Goal: Task Accomplishment & Management: Use online tool/utility

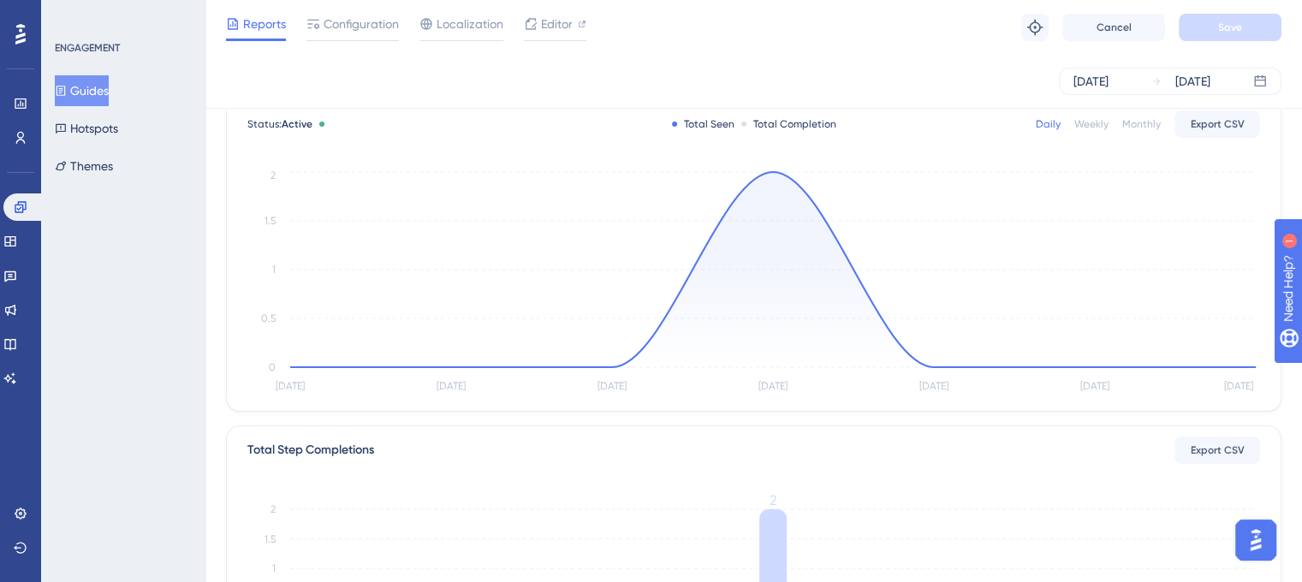
scroll to position [17, 0]
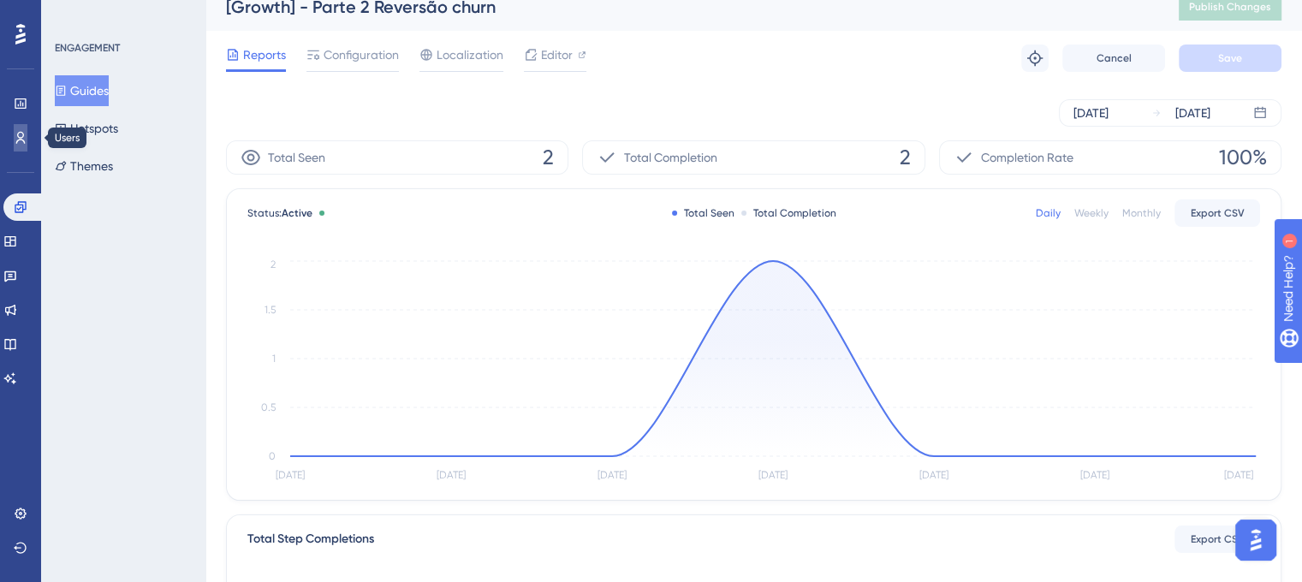
click at [0, 0] on icon at bounding box center [0, 0] width 0 height 0
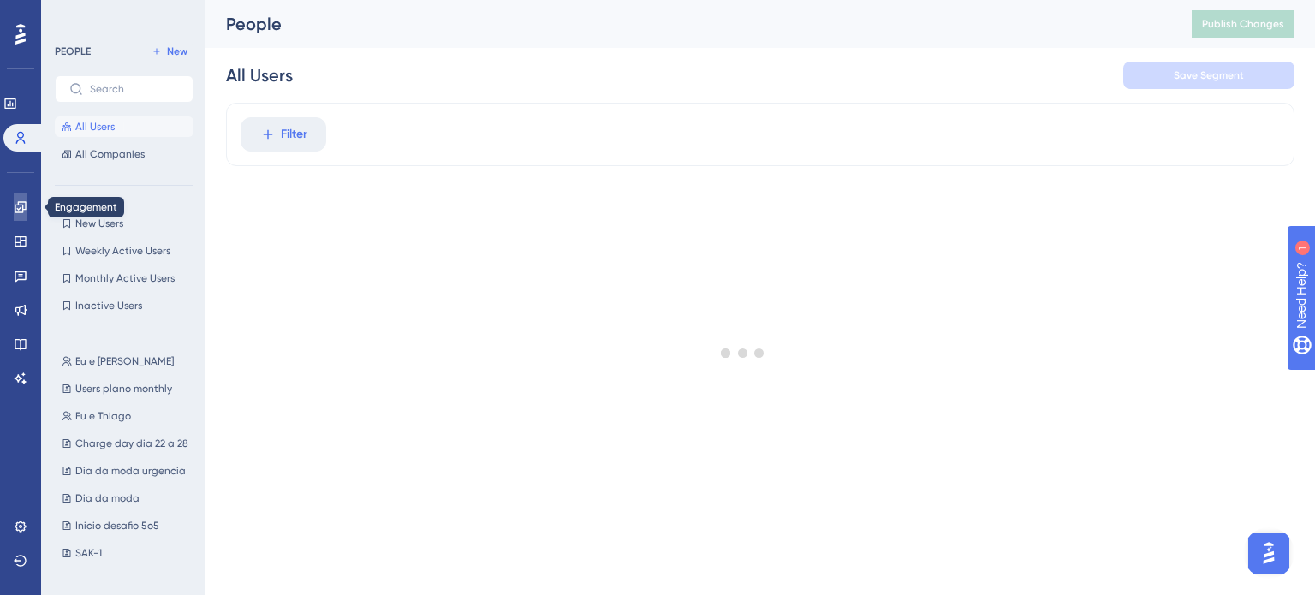
click at [21, 201] on icon at bounding box center [21, 207] width 14 height 14
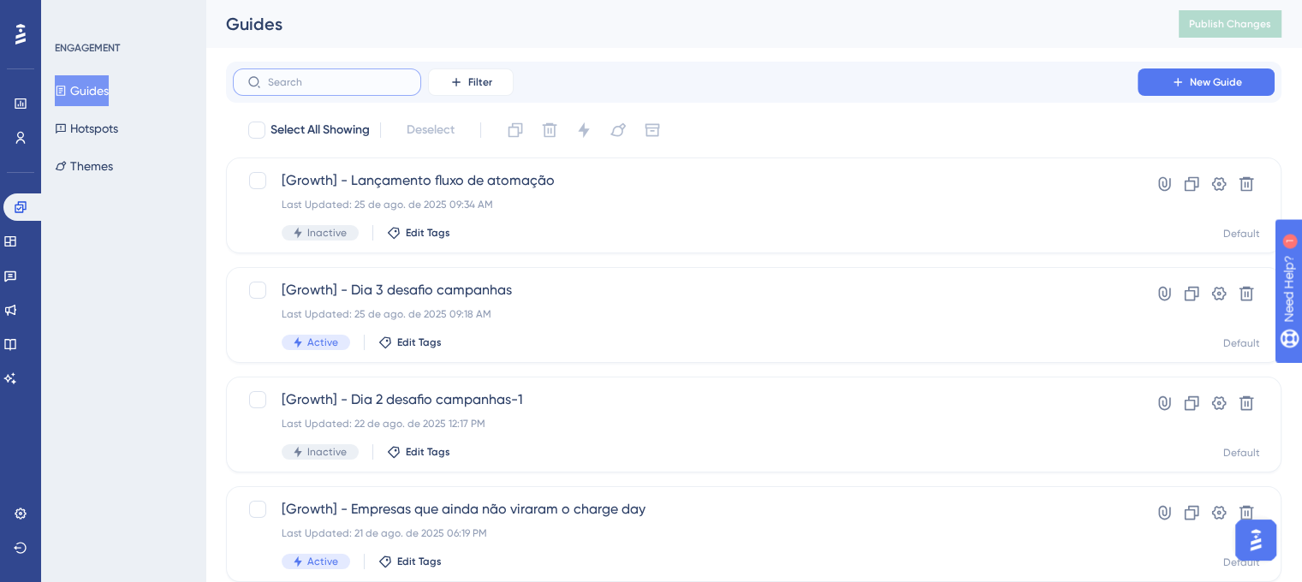
click at [354, 80] on input "text" at bounding box center [337, 82] width 139 height 12
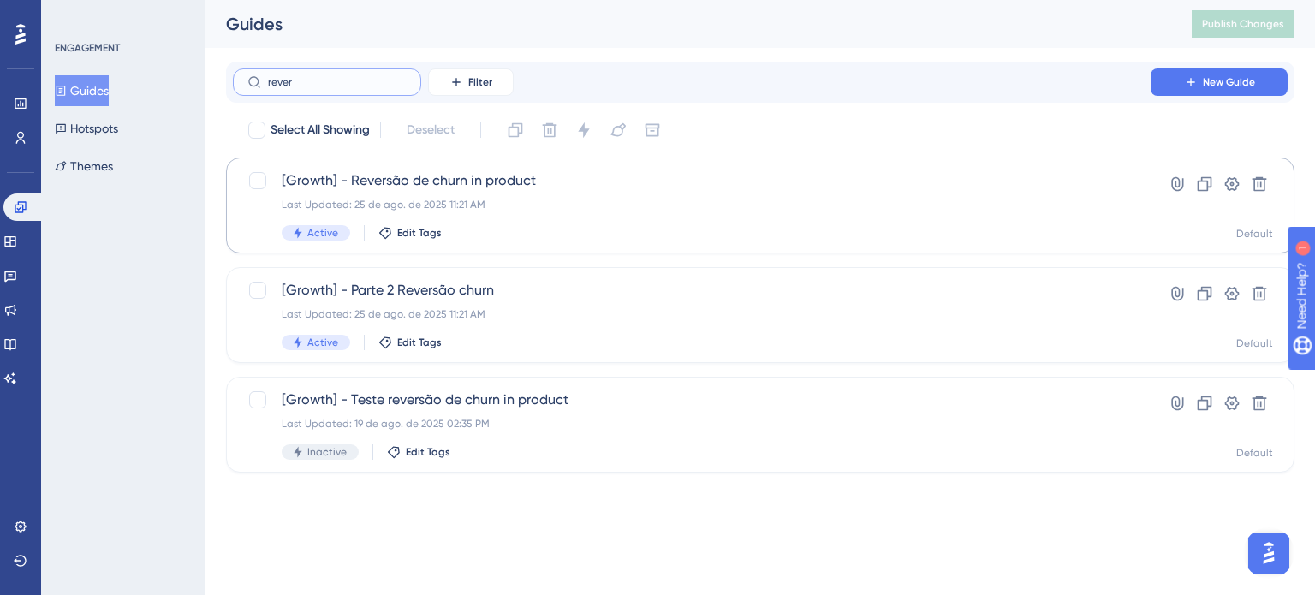
type input "rever"
click at [438, 188] on span "[Growth] - Reversão de churn in product" at bounding box center [692, 180] width 820 height 21
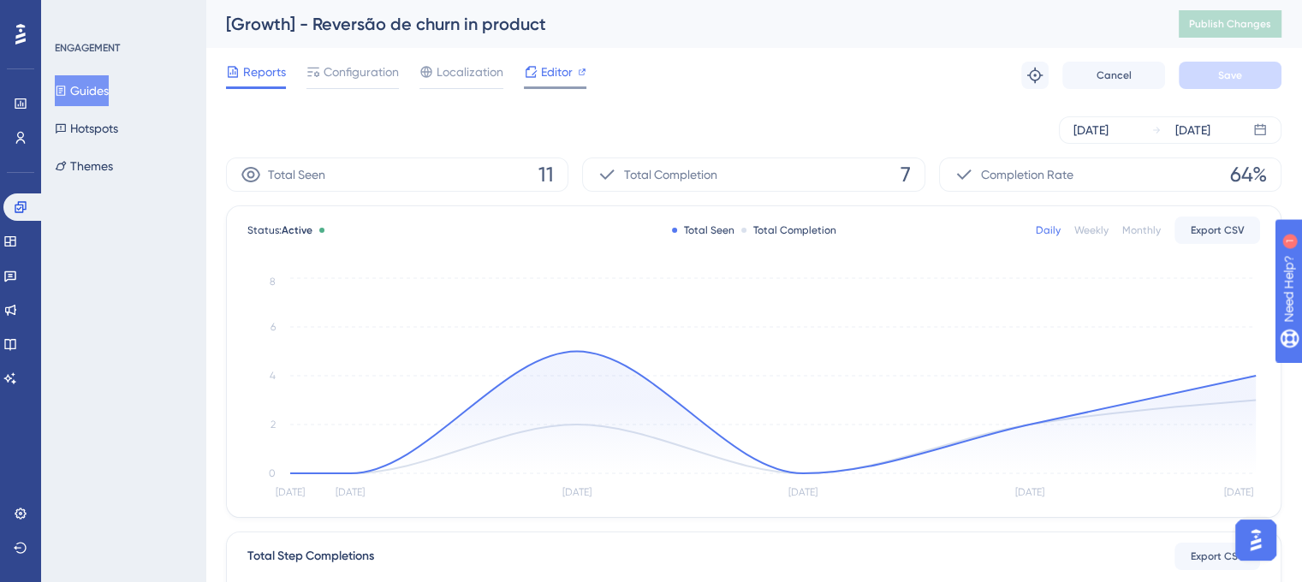
click at [572, 68] on div "Editor" at bounding box center [555, 72] width 62 height 21
click at [1243, 33] on button "Publish Changes" at bounding box center [1230, 23] width 103 height 27
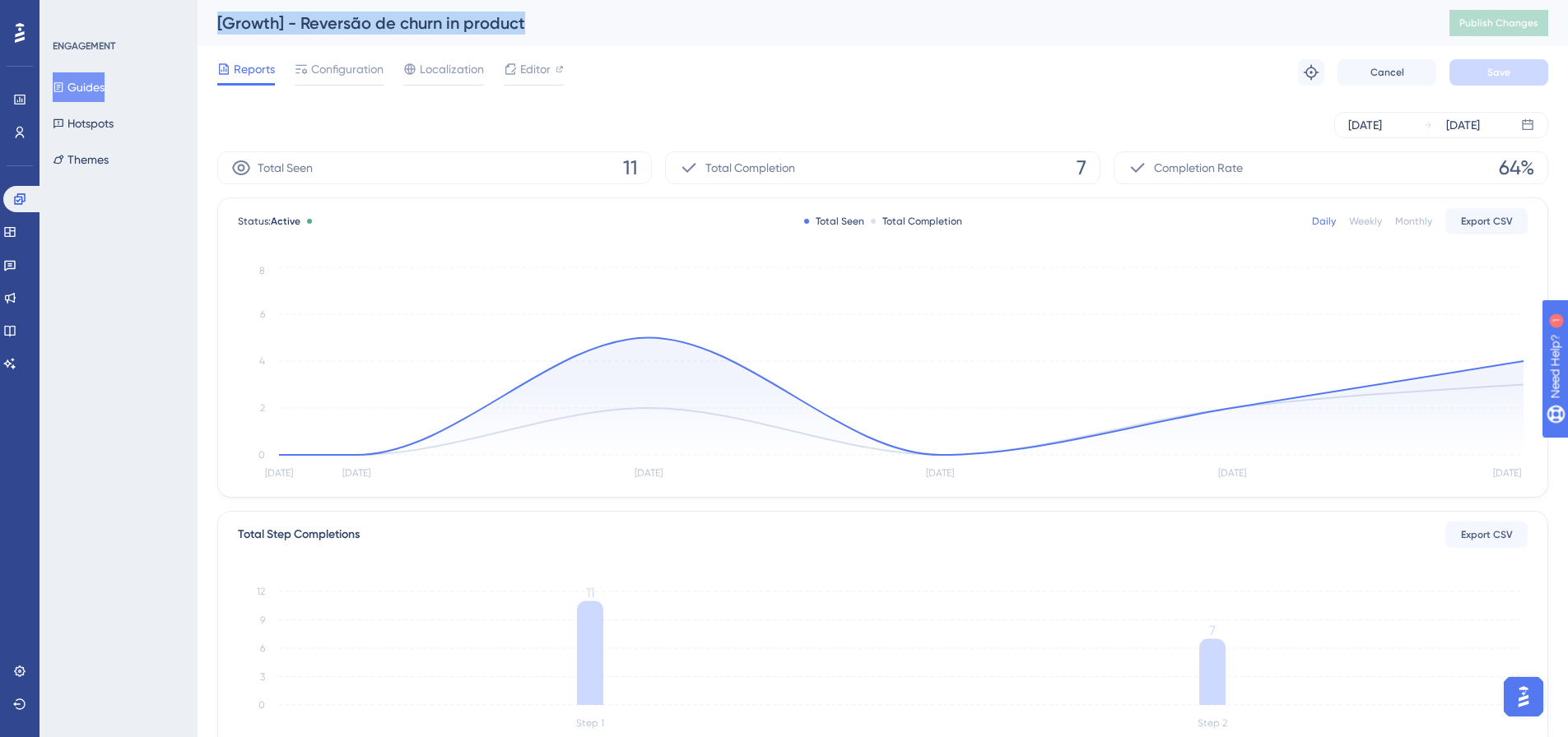
drag, startPoint x: 539, startPoint y: 18, endPoint x: 213, endPoint y: 22, distance: 326.0
click at [213, 22] on div "[Growth] - Reversão de churn in product Publish Changes" at bounding box center [882, 23] width 1370 height 46
copy div "[Growth] - Reversão de churn in product"
